Goal: Obtain resource: Download file/media

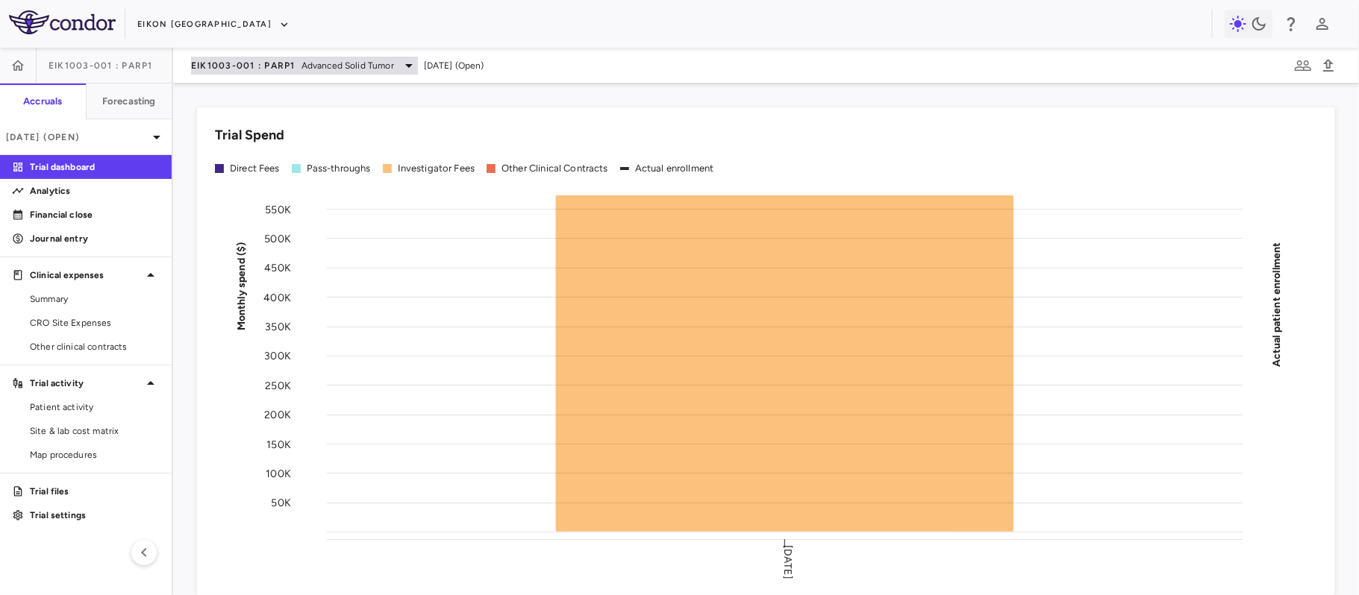
click at [302, 64] on span "Advanced Solid Tumor" at bounding box center [347, 65] width 93 height 13
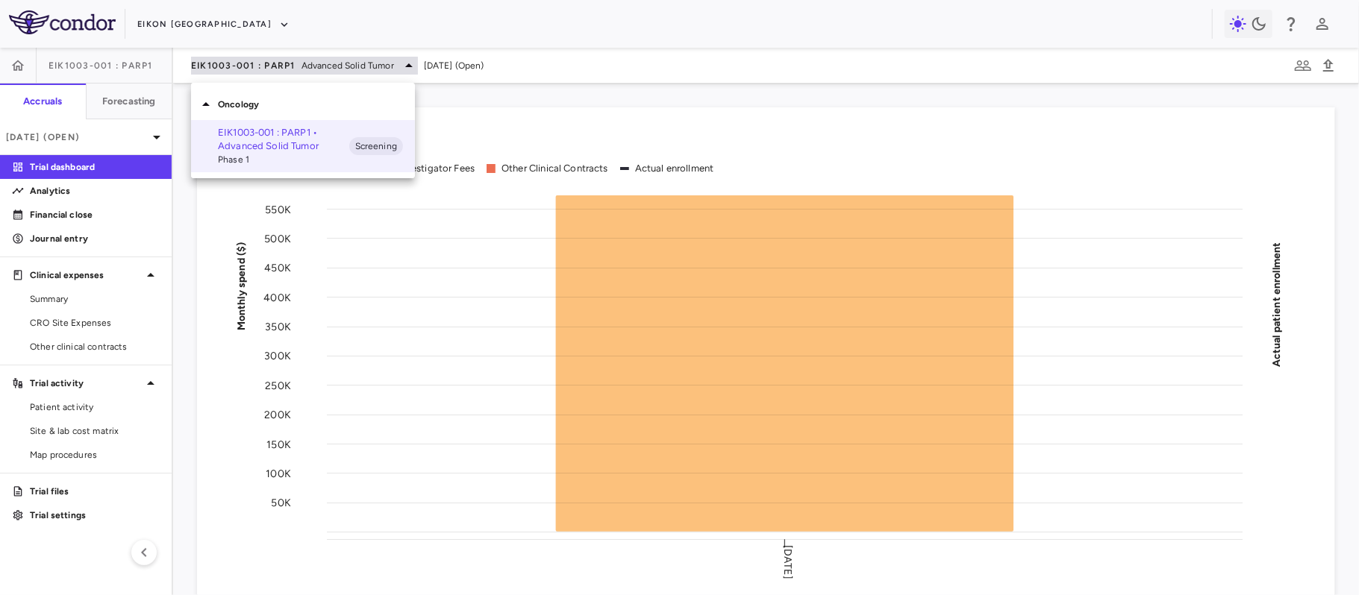
click at [302, 64] on div at bounding box center [679, 297] width 1359 height 595
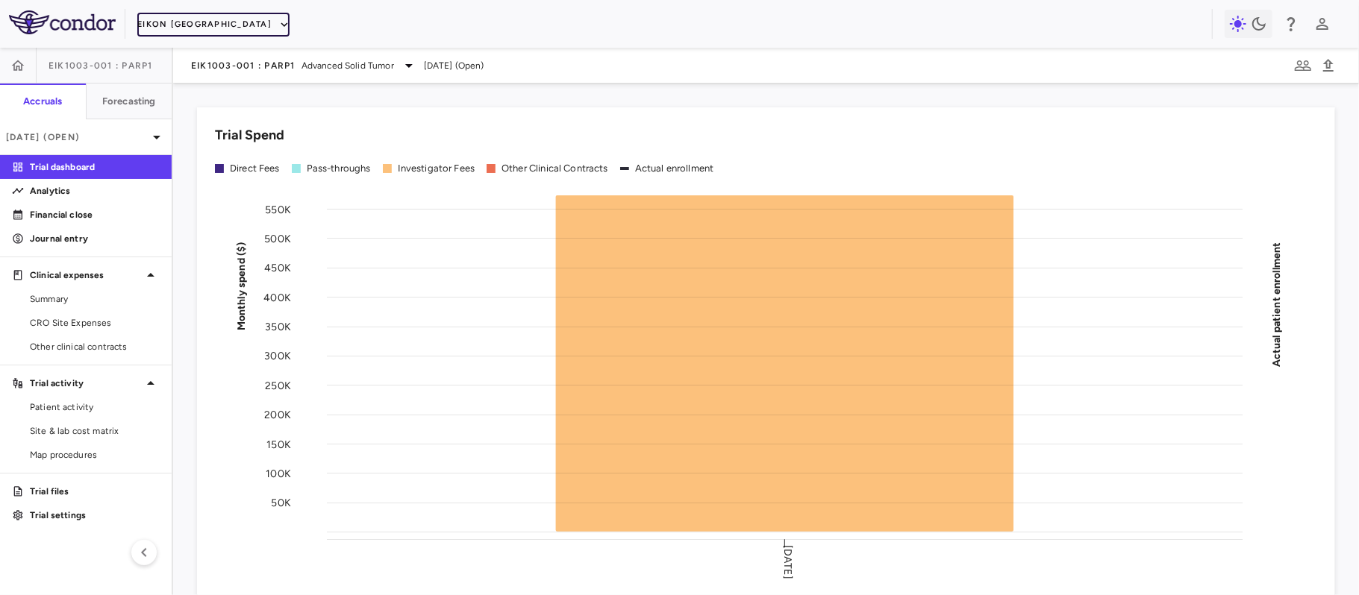
click at [278, 21] on icon "button" at bounding box center [284, 24] width 13 height 13
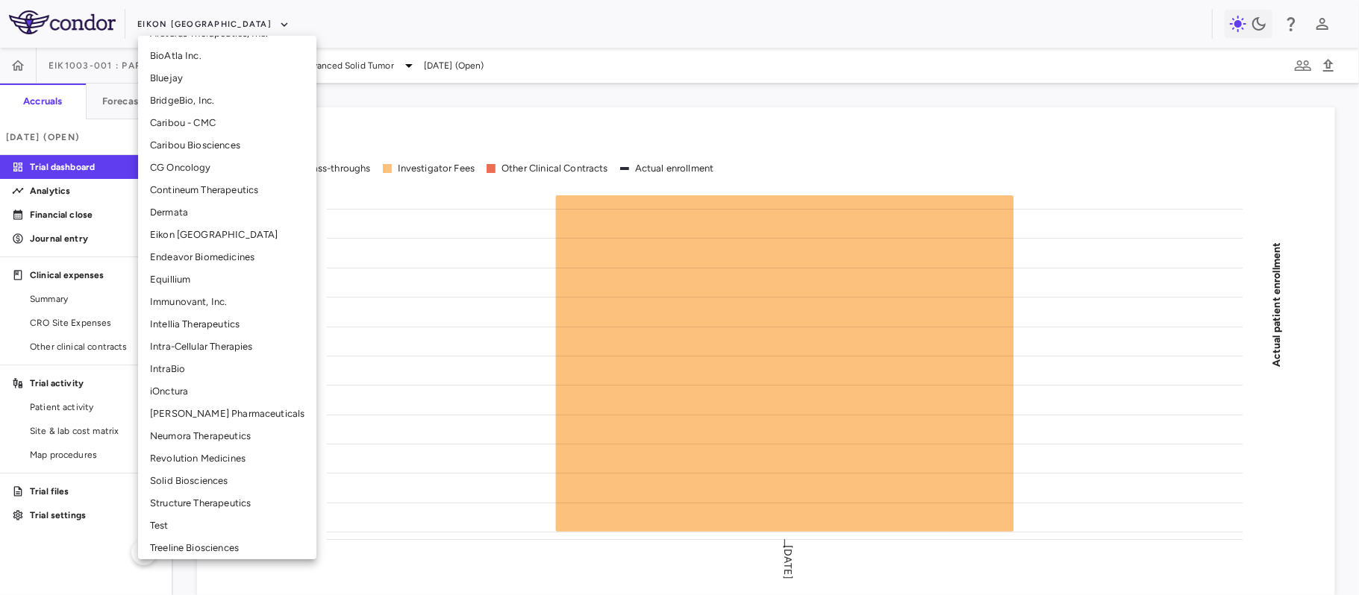
scroll to position [272, 0]
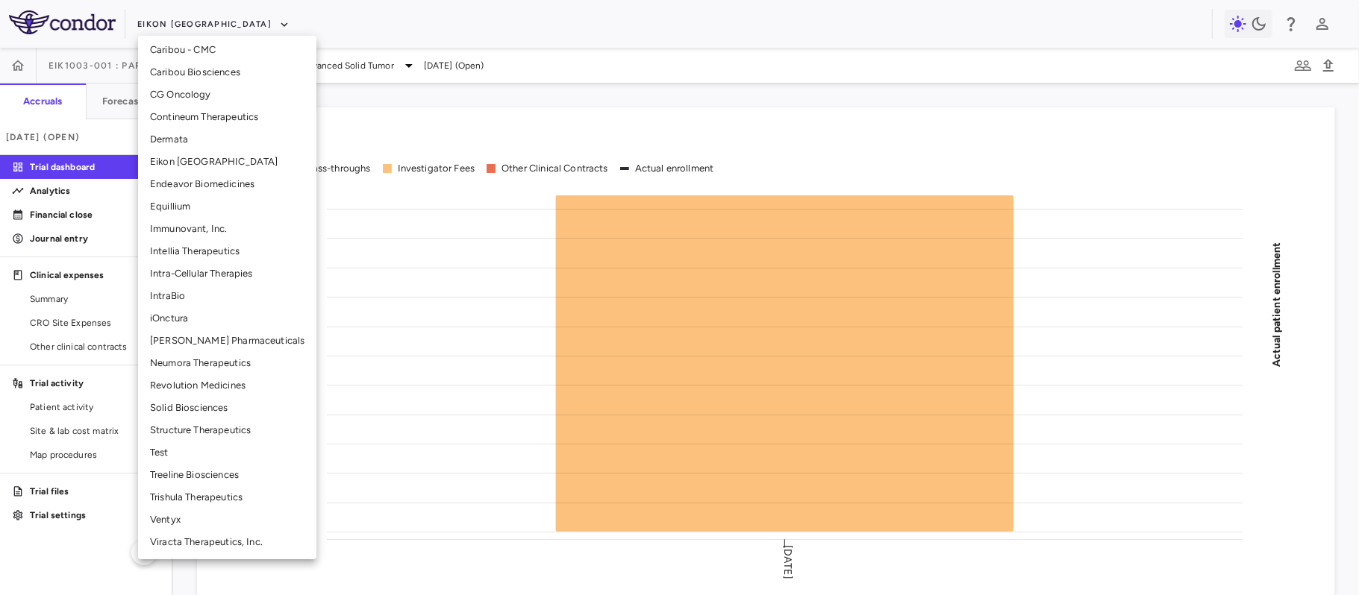
click at [198, 368] on li "Neumora Therapeutics" at bounding box center [227, 363] width 178 height 22
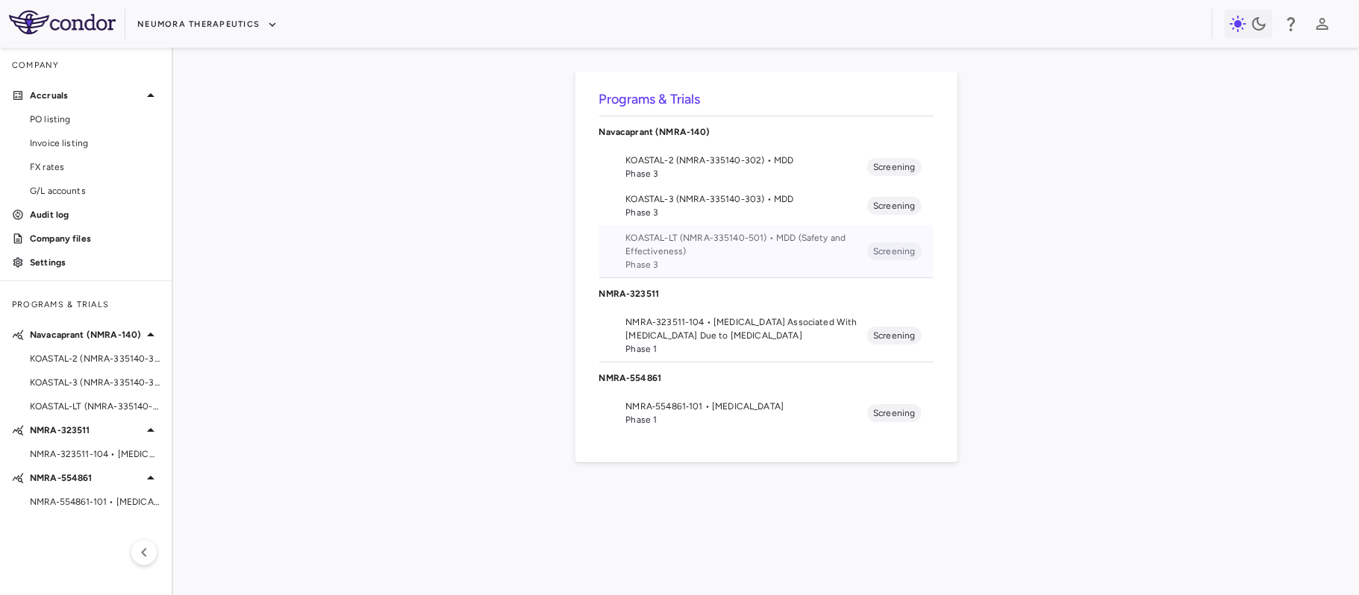
click at [801, 243] on span "KOASTAL-LT (NMRA-335140-501) • MDD (Safety and Effectiveness)" at bounding box center [747, 244] width 242 height 27
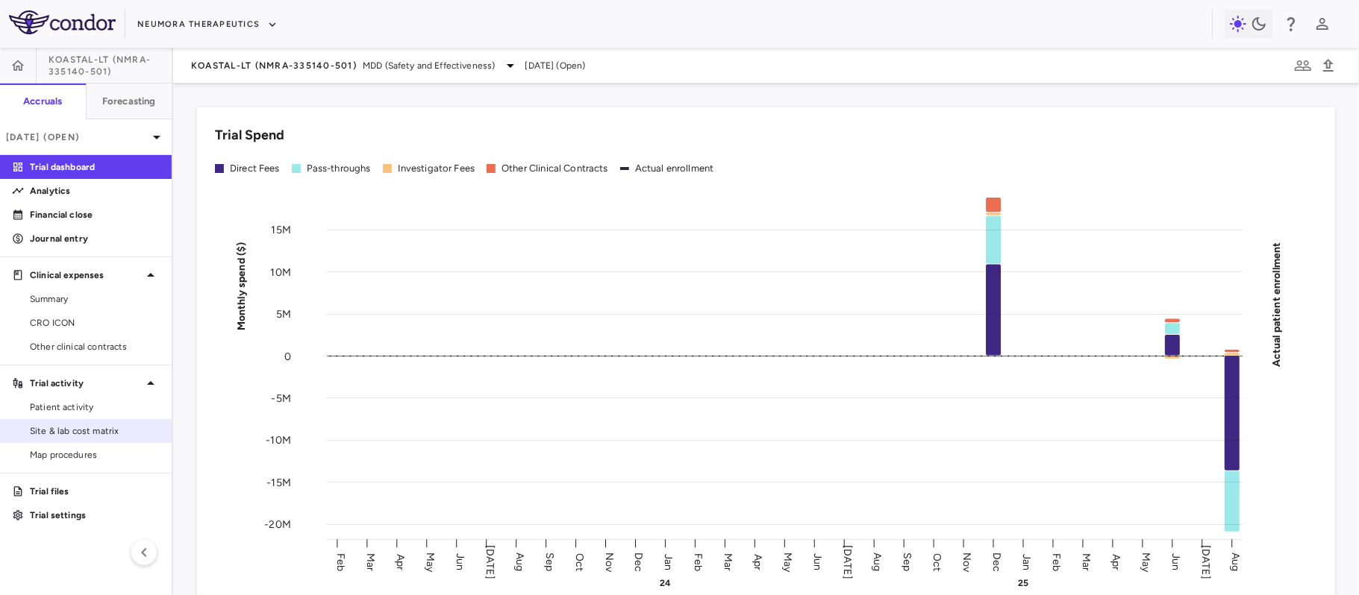
click at [72, 434] on span "Site & lab cost matrix" at bounding box center [95, 431] width 130 height 13
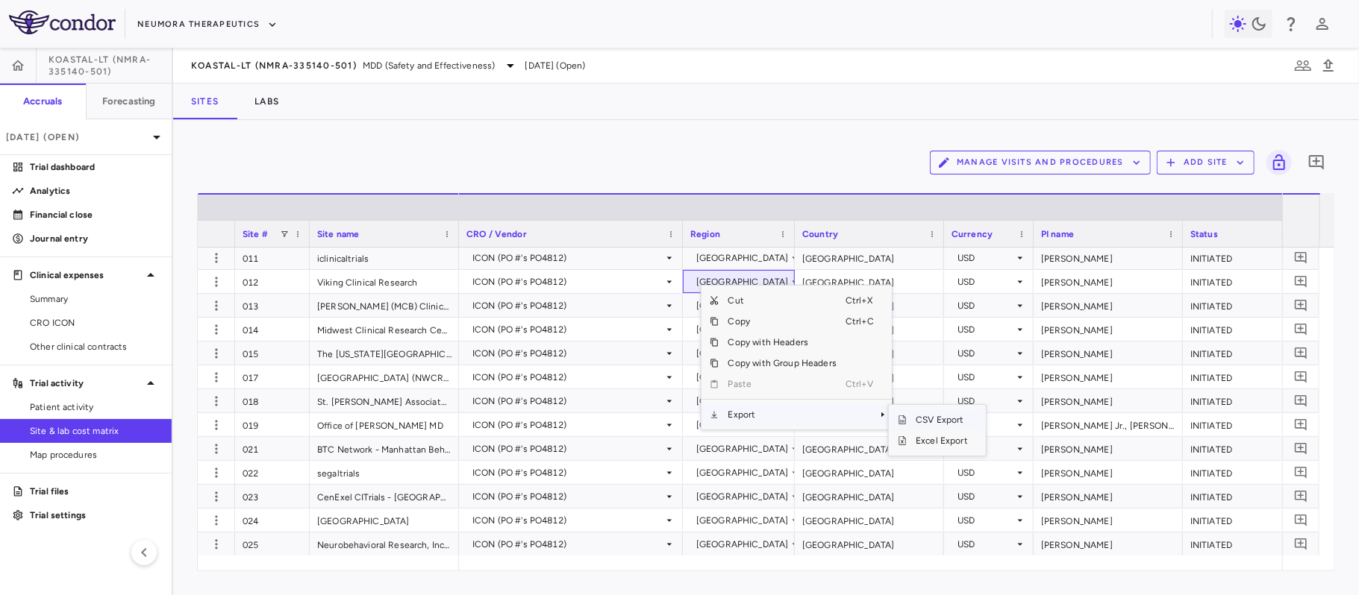
click at [938, 422] on span "CSV Export" at bounding box center [942, 420] width 70 height 21
